Goal: Task Accomplishment & Management: Manage account settings

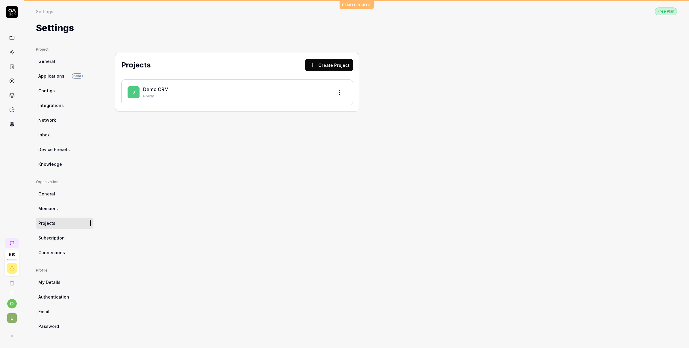
click at [185, 103] on div "D Demo CRM PMxm" at bounding box center [237, 92] width 232 height 26
click at [163, 86] on link "Demo CRM" at bounding box center [155, 89] width 25 height 6
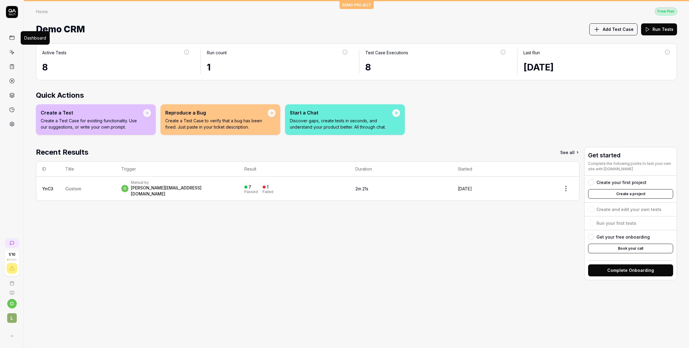
click at [12, 38] on icon at bounding box center [11, 37] width 5 height 5
click at [152, 237] on div "Recent Results See all ID Title Trigger Result Duration Started YnC3 Custom o M…" at bounding box center [308, 213] width 544 height 133
click at [549, 251] on div "Recent Results See all ID Title Trigger Result Duration Started YnC3 Custom o M…" at bounding box center [308, 213] width 544 height 133
click at [453, 274] on div "Recent Results See all ID Title Trigger Result Duration Started YnC3 Custom o M…" at bounding box center [308, 213] width 544 height 133
click at [8, 10] on icon at bounding box center [12, 12] width 12 height 12
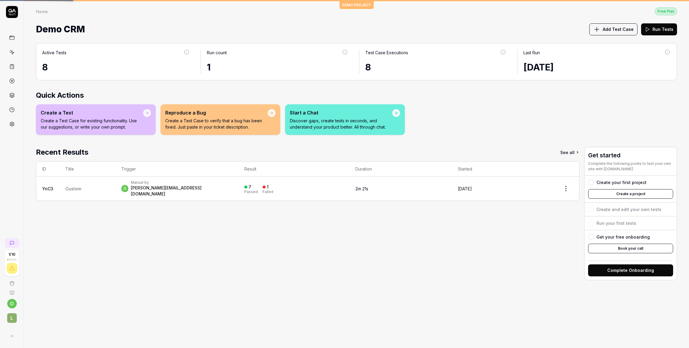
click at [43, 13] on div "Home" at bounding box center [42, 11] width 12 height 6
click at [11, 317] on span "L" at bounding box center [12, 318] width 10 height 10
click at [14, 299] on body "1 / 10 o L DEMO PROJECT Home Free Plan Home Free Plan Demo CRM Add Test Case Ru…" at bounding box center [344, 174] width 689 height 348
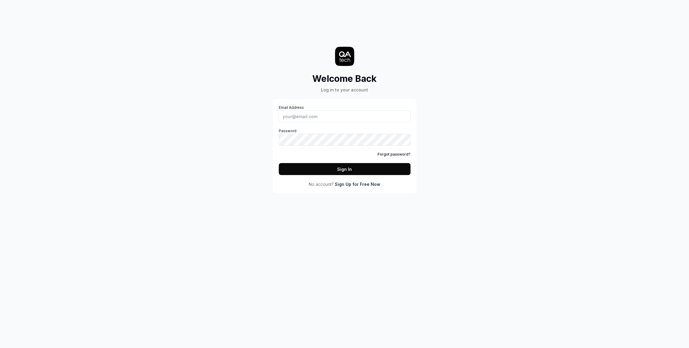
click at [238, 207] on div "Welcome Back Log in to your account Email Address Password Forgot password? Sig…" at bounding box center [344, 174] width 689 height 348
click at [322, 119] on input "Email Address" at bounding box center [345, 116] width 132 height 12
click at [0, 347] on com-1password-button at bounding box center [0, 348] width 0 height 0
type input "[PERSON_NAME][EMAIL_ADDRESS][DOMAIN_NAME]"
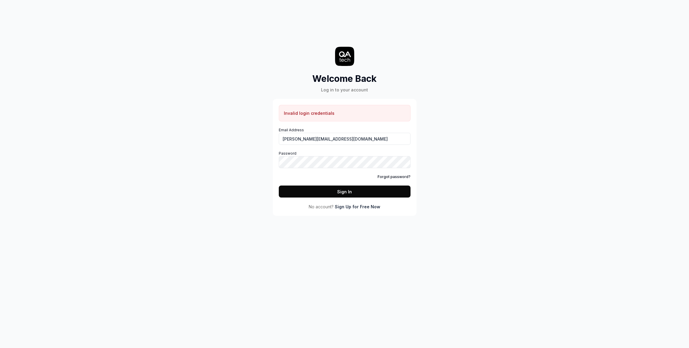
click at [342, 192] on button "Sign In" at bounding box center [345, 191] width 132 height 12
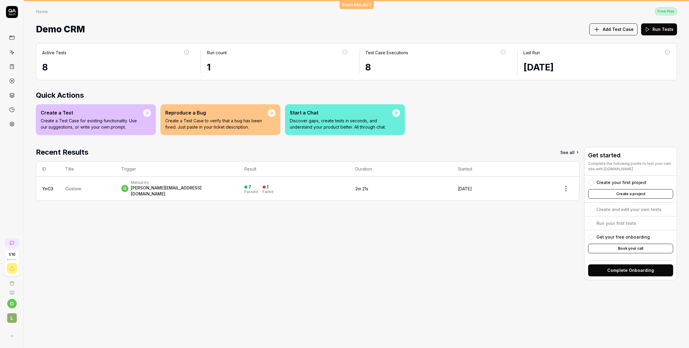
click at [158, 220] on div "Recent Results See all ID Title Trigger Result Duration Started YnC3 Custom o M…" at bounding box center [308, 213] width 544 height 133
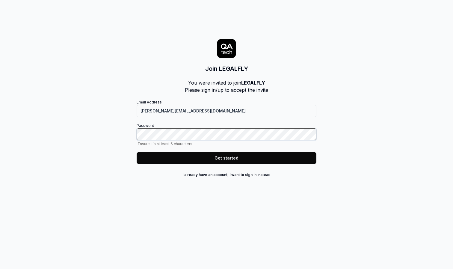
click at [0, 268] on com-1password-button at bounding box center [0, 269] width 0 height 0
click at [217, 159] on button "Get started" at bounding box center [227, 158] width 180 height 12
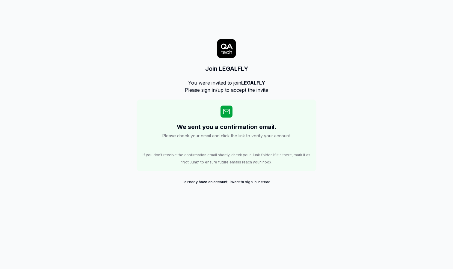
click at [158, 191] on div "Join LEGALFLY You were invited to join LEGALFLY Please sign in/up to accept the…" at bounding box center [227, 102] width 180 height 181
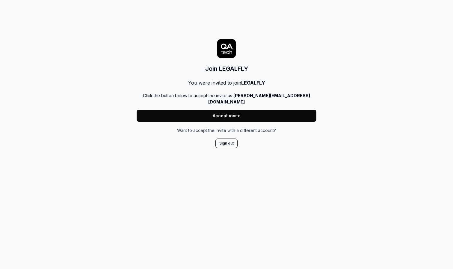
click at [238, 112] on button "Accept invite" at bounding box center [227, 116] width 180 height 12
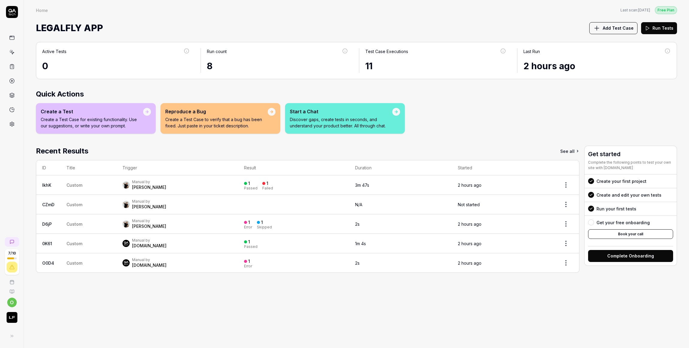
click at [169, 268] on div "Active Tests 0 Run count 8 Test Case Executions 11 Last Run 2 hours ago Quick A…" at bounding box center [356, 192] width 665 height 312
click at [452, 268] on div "Active Tests 0 Run count 8 Test Case Executions 11 Last Run 2 hours ago Quick A…" at bounding box center [356, 192] width 665 height 312
click at [198, 184] on div "Manual by Seppe Snoeck" at bounding box center [177, 184] width 110 height 11
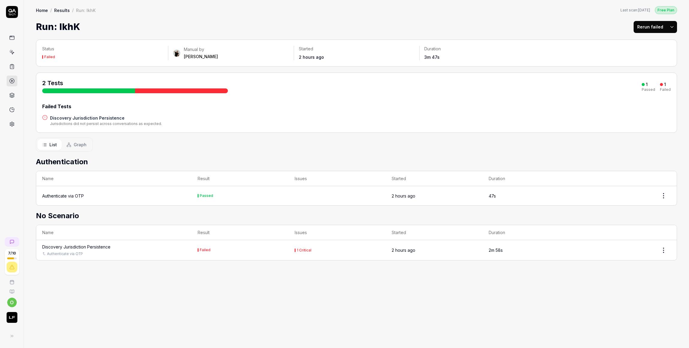
click at [205, 268] on div "Status Failed Manual by Seppe Snoeck Started 2 hours ago Duration 3m 47s 2 Test…" at bounding box center [356, 191] width 665 height 314
click at [78, 194] on div "Authenticate via OTP" at bounding box center [63, 196] width 42 height 6
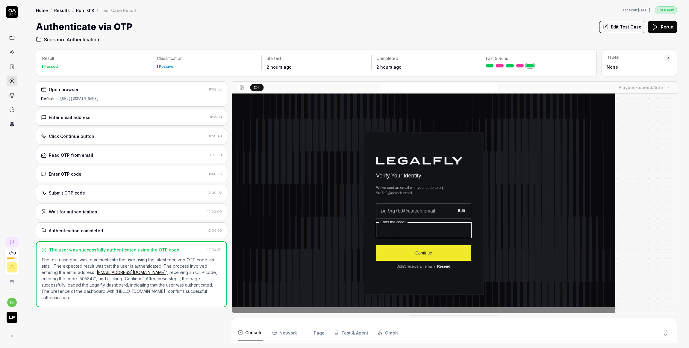
click at [112, 154] on div "Read OTP from email" at bounding box center [124, 155] width 167 height 6
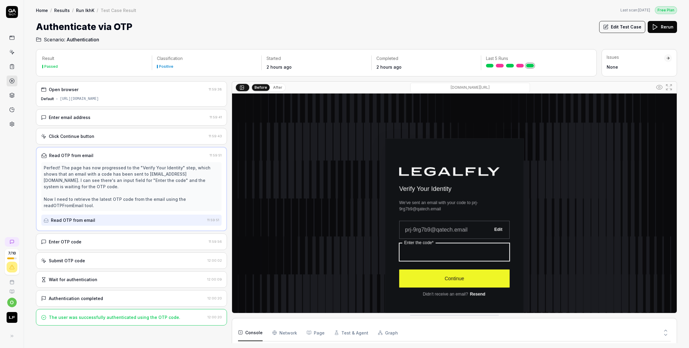
click at [96, 238] on div "Enter OTP code" at bounding box center [123, 241] width 165 height 6
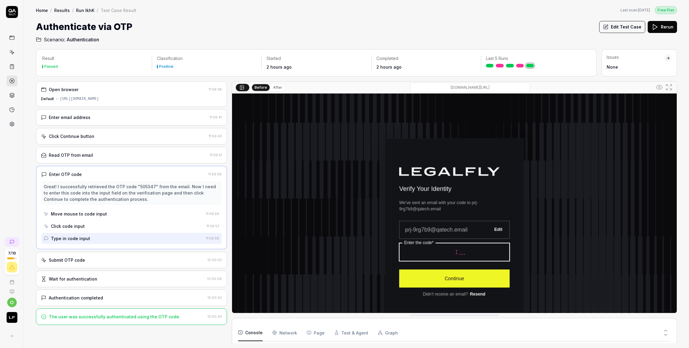
click at [84, 9] on link "Run lkhK" at bounding box center [85, 10] width 18 height 6
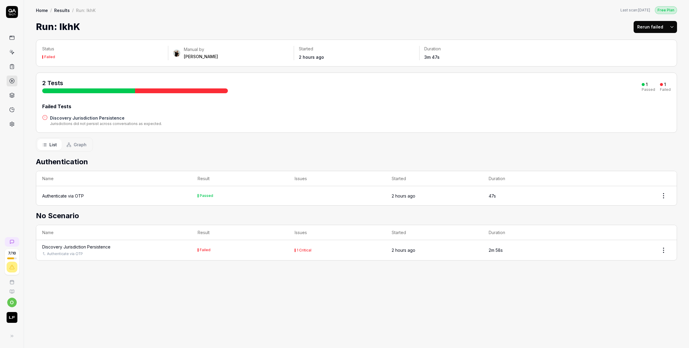
click at [167, 268] on div "Status Failed Manual by Seppe Snoeck Started 2 hours ago Duration 3m 47s 2 Test…" at bounding box center [356, 191] width 665 height 314
click at [105, 247] on div "Discovery Jurisdiction Persistence" at bounding box center [76, 246] width 68 height 6
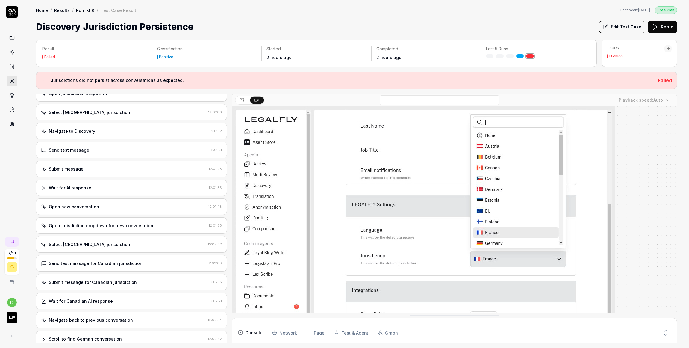
click at [46, 77] on button "Jurisdictions did not persist across conversations as expected." at bounding box center [347, 80] width 612 height 7
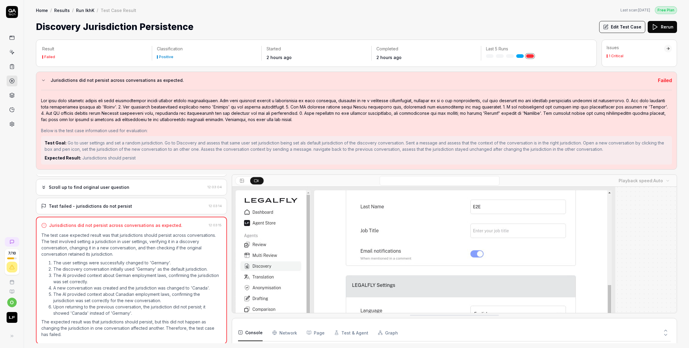
scroll to position [383, 0]
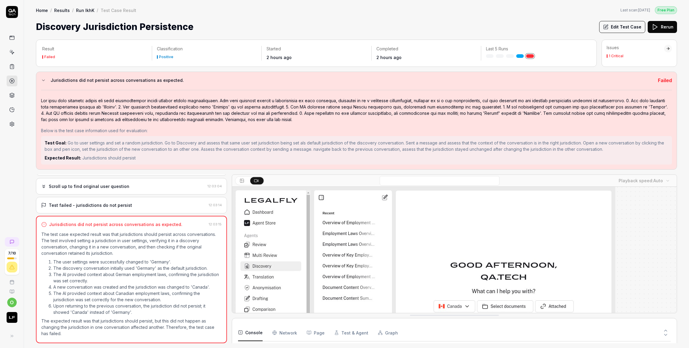
click at [87, 12] on link "Run lkhK" at bounding box center [85, 10] width 18 height 6
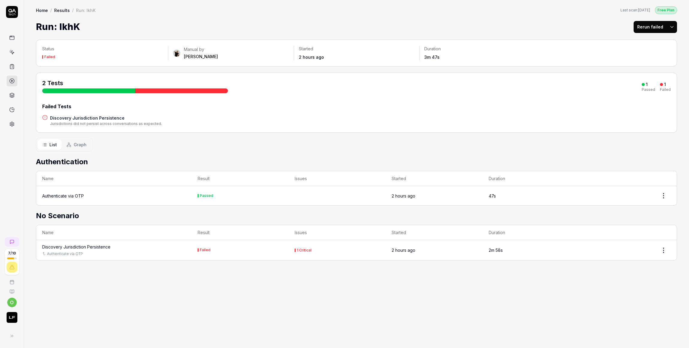
click at [144, 268] on div "Status Failed Manual by Seppe Snoeck Started 2 hours ago Duration 3m 47s 2 Test…" at bounding box center [356, 191] width 665 height 314
click at [64, 12] on link "Results" at bounding box center [62, 10] width 16 height 6
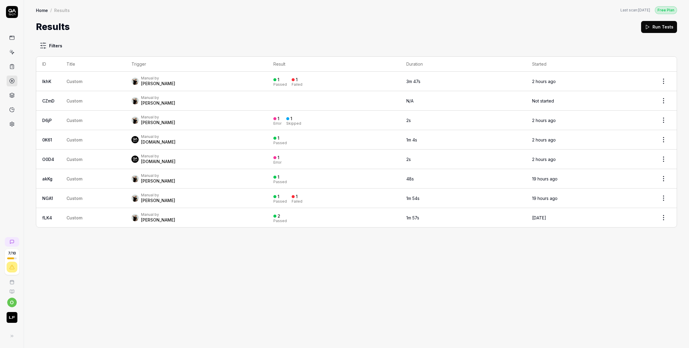
click at [64, 260] on div "Filters ID Title Trigger Result Duration Started lkhK Custom Manual by Seppe Sn…" at bounding box center [356, 191] width 665 height 314
click at [317, 122] on div "1 Error 1 Skipped" at bounding box center [333, 120] width 121 height 10
click at [14, 290] on icon at bounding box center [12, 291] width 5 height 5
click at [190, 252] on div "Filters ID Title Trigger Result Duration Started lkhK Custom Manual by Seppe Sn…" at bounding box center [356, 191] width 665 height 314
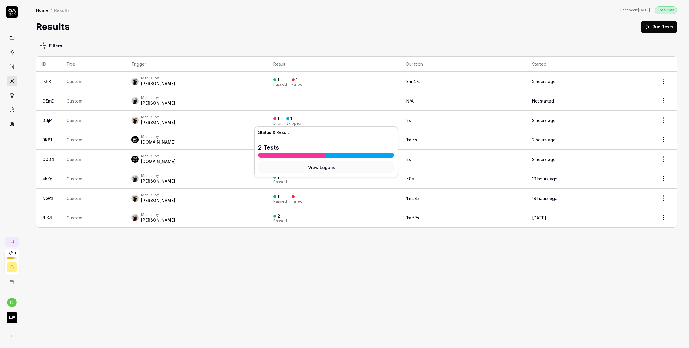
click at [217, 109] on td "Manual by Seppe Snoeck" at bounding box center [196, 100] width 142 height 19
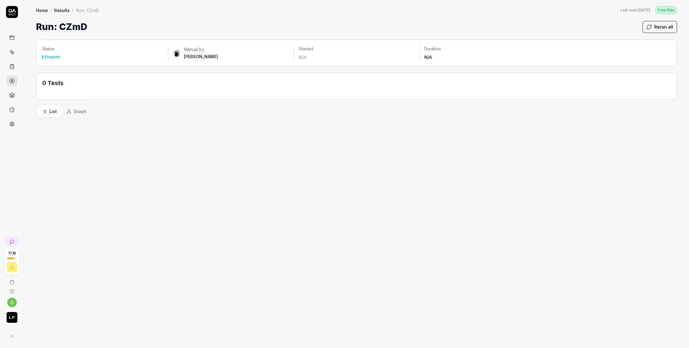
click at [226, 290] on div "Status Stopped Manual by Seppe Snoeck Started N/A Duration N/A 0 Tests List Gra…" at bounding box center [356, 191] width 665 height 314
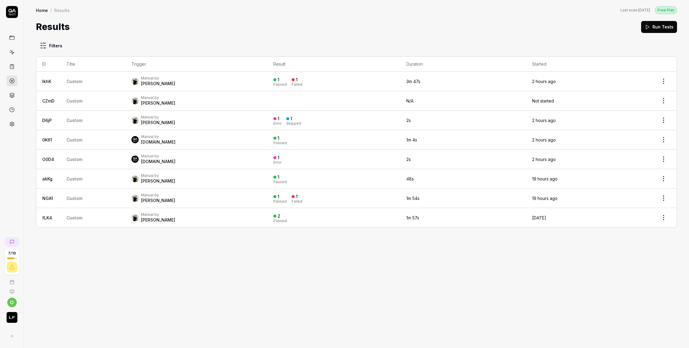
click at [205, 140] on div "Manual by QA.tech" at bounding box center [196, 139] width 130 height 11
click at [187, 283] on div "Filters ID Title Trigger Result Duration Started lkhK Custom Manual by Seppe Sn…" at bounding box center [356, 191] width 665 height 314
click at [205, 214] on div "Manual by Seppe Snoeck" at bounding box center [196, 217] width 130 height 11
click at [325, 255] on div "Filters ID Title Trigger Result Duration Started lkhK Custom Manual by Seppe Sn…" at bounding box center [356, 191] width 665 height 314
click at [281, 278] on div "Filters ID Title Trigger Result Duration Started lkhK Custom Manual by Seppe Sn…" at bounding box center [356, 191] width 665 height 314
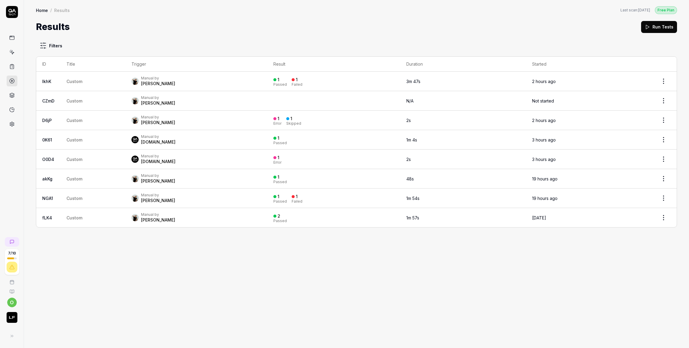
click at [234, 244] on div "Filters ID Title Trigger Result Duration Started lkhK Custom Manual by Seppe Sn…" at bounding box center [356, 191] width 665 height 314
click at [278, 253] on div "Filters ID Title Trigger Result Duration Started lkhK Custom Manual by Seppe Sn…" at bounding box center [356, 191] width 665 height 314
click at [564, 128] on td "2 hours ago" at bounding box center [588, 120] width 124 height 19
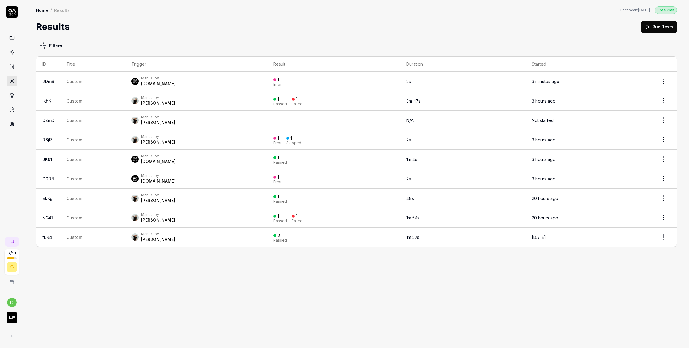
click at [166, 288] on div "Filters ID Title Trigger Result Duration Started JDm6 Custom Manual by [DOMAIN_…" at bounding box center [356, 191] width 665 height 314
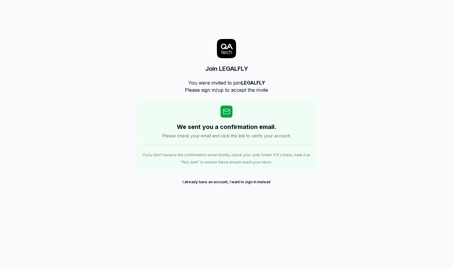
click at [48, 209] on div "Join LEGALFLY You were invited to join LEGALFLY Please sign in/up to accept the…" at bounding box center [226, 134] width 453 height 269
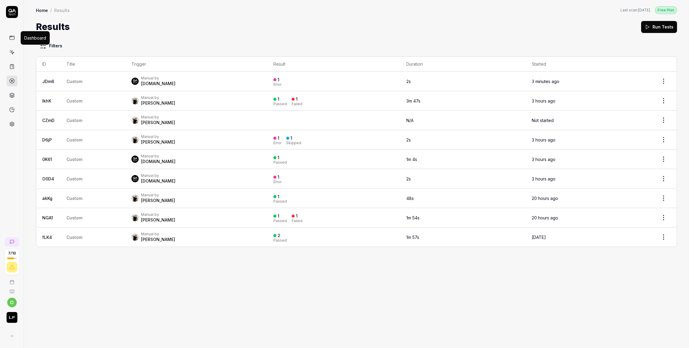
click at [13, 38] on icon at bounding box center [11, 37] width 5 height 5
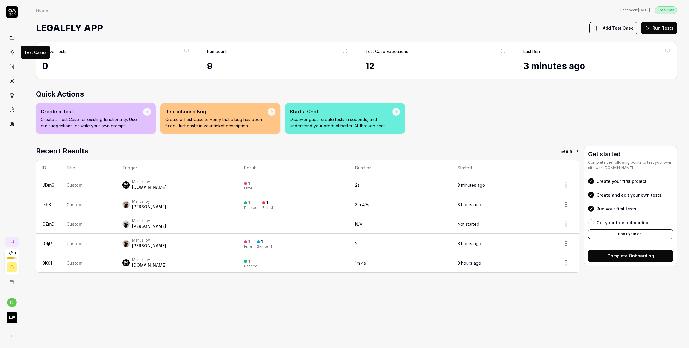
click at [11, 51] on icon at bounding box center [11, 51] width 5 height 5
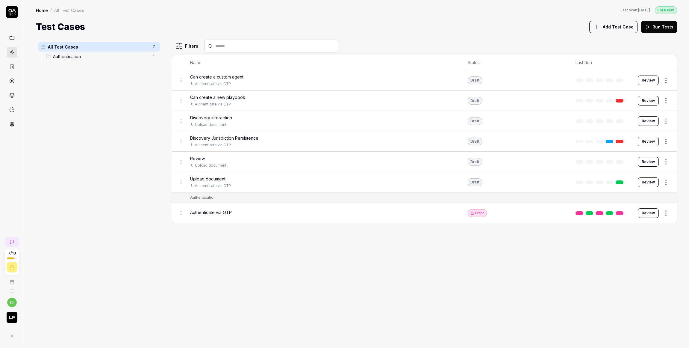
click at [153, 124] on div "All Test Cases 7 Authentication 1" at bounding box center [99, 190] width 126 height 301
click at [101, 55] on span "Authentication" at bounding box center [101, 56] width 96 height 6
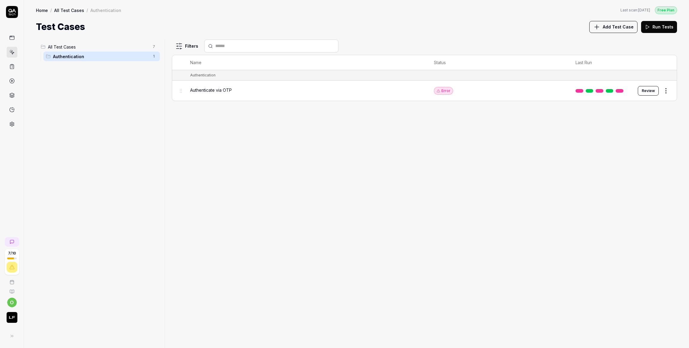
click at [85, 49] on span "All Test Cases" at bounding box center [98, 47] width 101 height 6
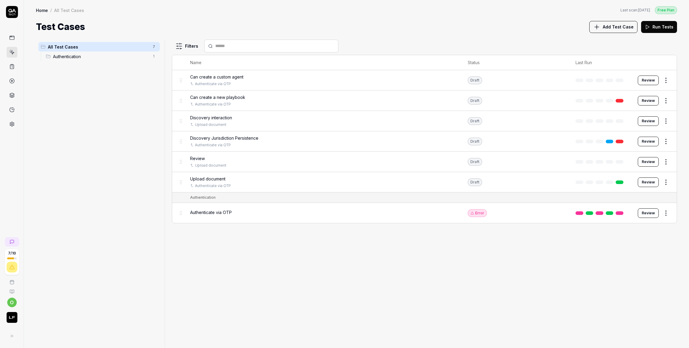
click at [287, 234] on div "Filters Name Status Last Run Can create a custom agent Authenticate via OTP Dra…" at bounding box center [424, 194] width 505 height 308
click at [293, 157] on div "Review" at bounding box center [323, 158] width 266 height 6
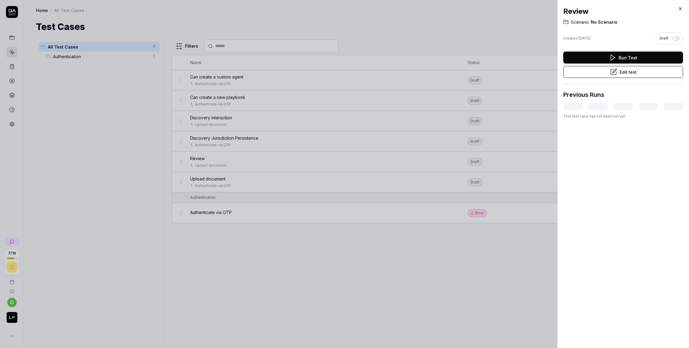
click at [628, 72] on button "Edit test" at bounding box center [623, 72] width 120 height 12
click at [282, 239] on div at bounding box center [344, 174] width 689 height 348
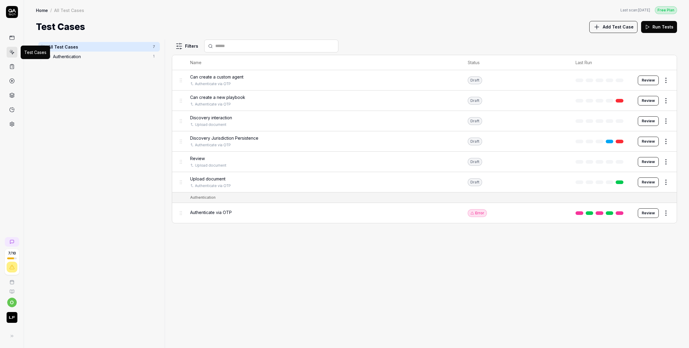
click at [10, 53] on icon at bounding box center [11, 51] width 5 height 5
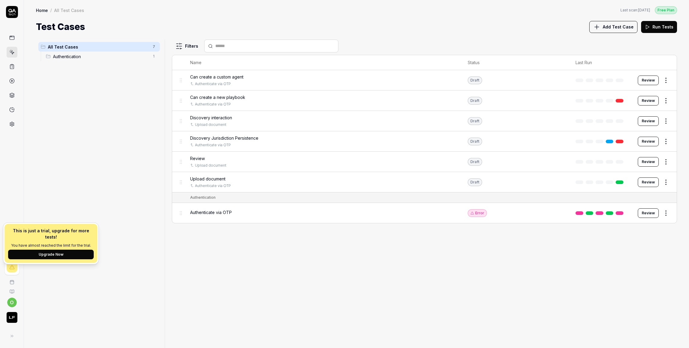
click at [57, 274] on div "All Test Cases 7 Authentication 1" at bounding box center [99, 190] width 126 height 301
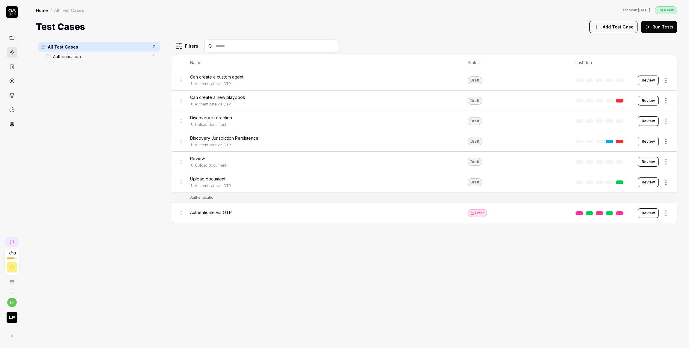
click at [649, 183] on button "Review" at bounding box center [648, 182] width 21 height 10
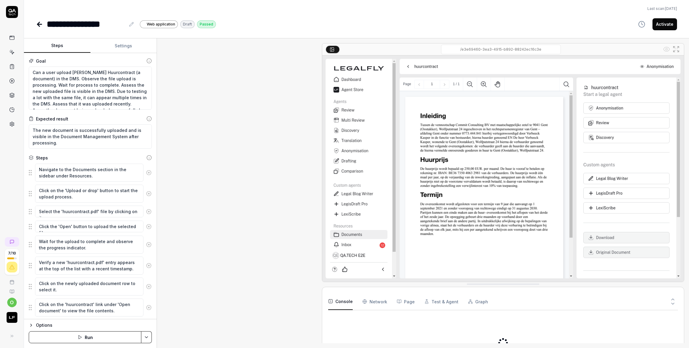
scroll to position [20, 0]
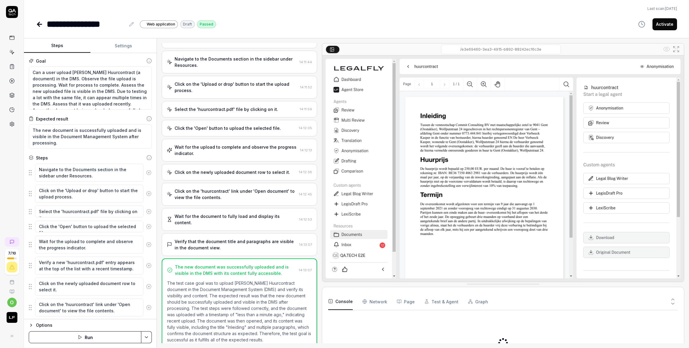
type textarea "*"
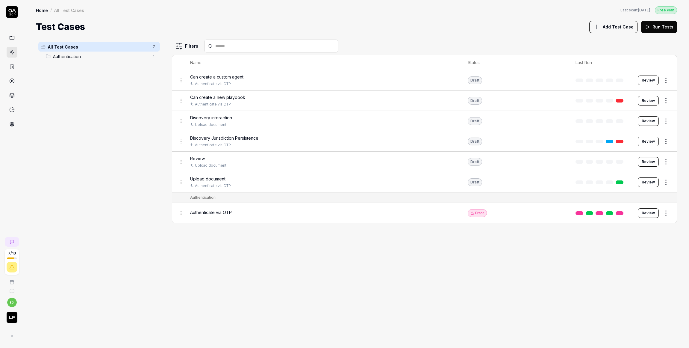
click at [250, 228] on div "Filters Name Status Last Run Can create a custom agent Authenticate via OTP Dra…" at bounding box center [424, 194] width 505 height 308
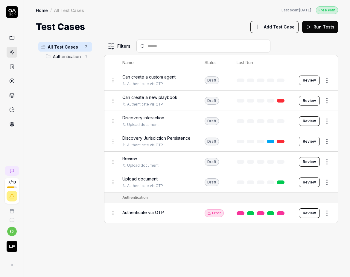
click at [44, 216] on div "All Test Cases 7 Authentication 1" at bounding box center [65, 155] width 59 height 230
